Goal: Task Accomplishment & Management: Manage account settings

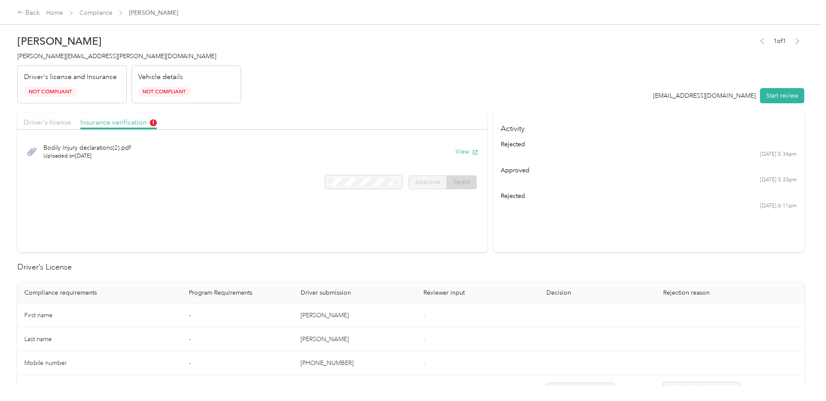
scroll to position [172, 0]
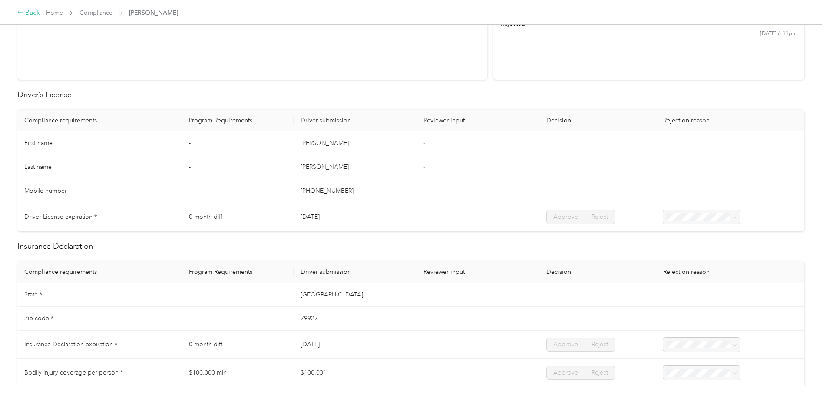
click at [34, 8] on div "Back" at bounding box center [28, 13] width 23 height 10
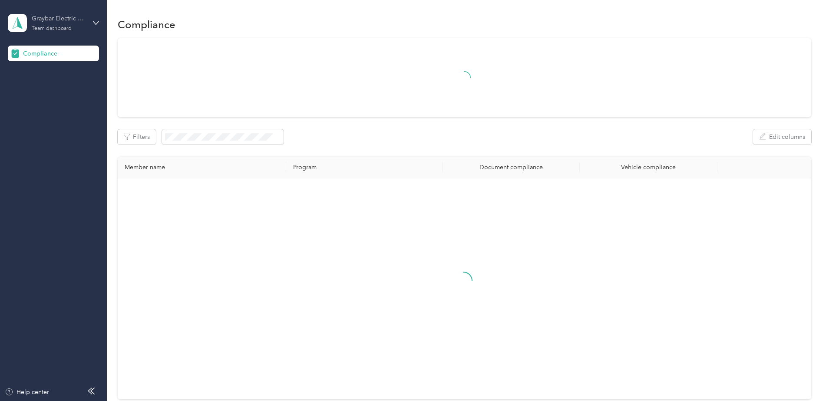
click at [61, 26] on div "Team dashboard" at bounding box center [52, 28] width 40 height 5
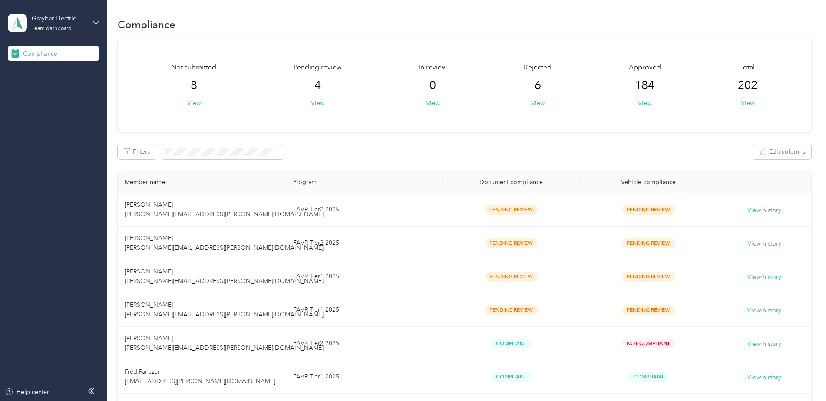
click at [55, 88] on div "Log out" at bounding box center [99, 90] width 171 height 15
